Goal: Task Accomplishment & Management: Manage account settings

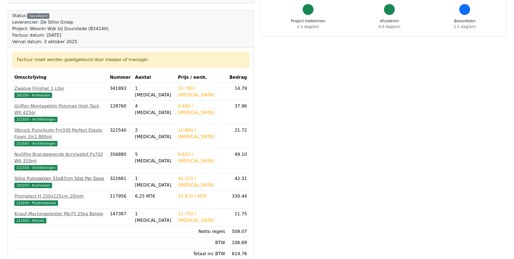
scroll to position [54, 0]
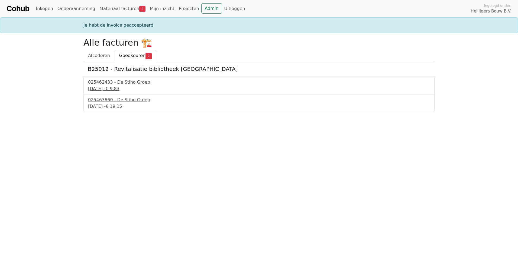
click at [117, 80] on div "025462433 - De Stiho Groep" at bounding box center [259, 82] width 342 height 7
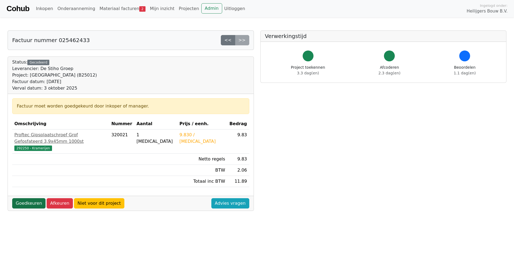
click at [28, 198] on link "Goedkeuren" at bounding box center [28, 203] width 33 height 10
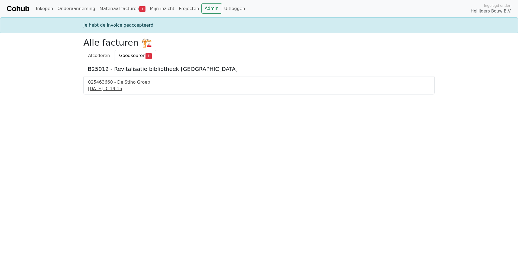
click at [134, 85] on div "025463660 - De Stiho Groep" at bounding box center [259, 82] width 342 height 7
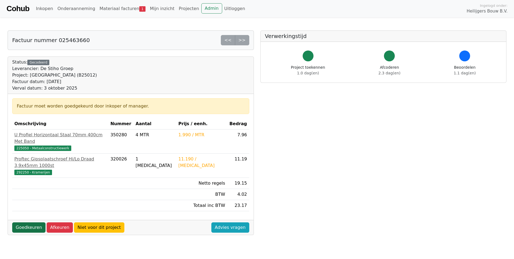
click at [25, 222] on link "Goedkeuren" at bounding box center [28, 227] width 33 height 10
